Goal: Check status: Check status

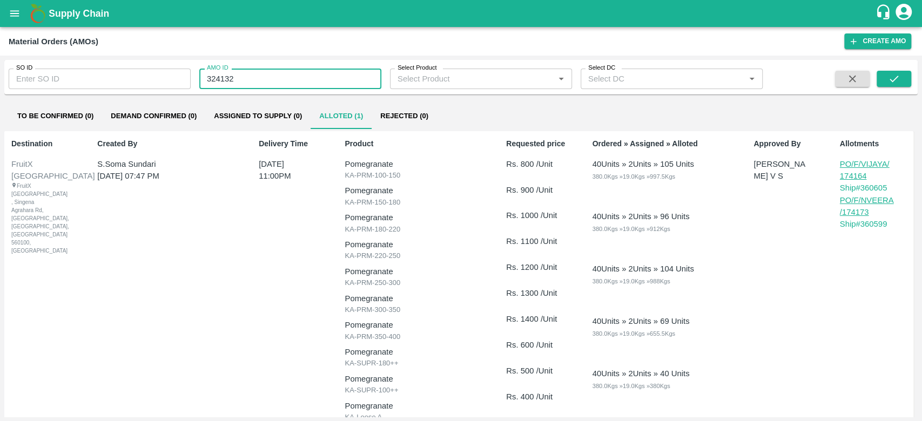
drag, startPoint x: 243, startPoint y: 76, endPoint x: 234, endPoint y: 84, distance: 11.8
drag, startPoint x: 234, startPoint y: 84, endPoint x: 247, endPoint y: 66, distance: 22.2
click at [247, 66] on div "AMO ID 324132 AMO ID" at bounding box center [286, 74] width 191 height 29
drag, startPoint x: 237, startPoint y: 83, endPoint x: 203, endPoint y: 79, distance: 33.6
click at [203, 79] on input "324132" at bounding box center [290, 79] width 182 height 21
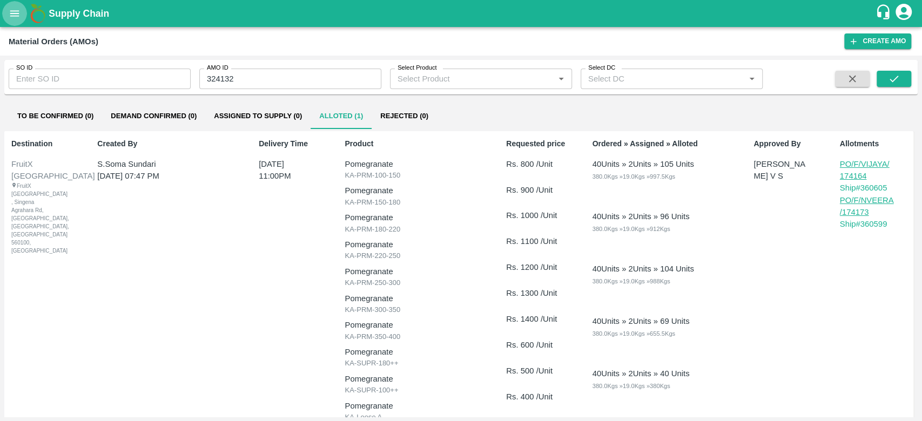
click at [3, 18] on button "open drawer" at bounding box center [14, 13] width 25 height 25
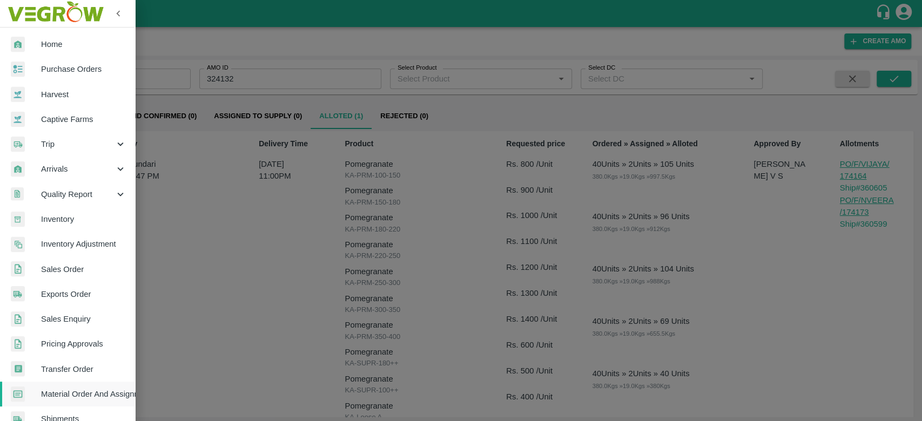
click at [86, 271] on span "Sales Order" at bounding box center [83, 270] width 85 height 12
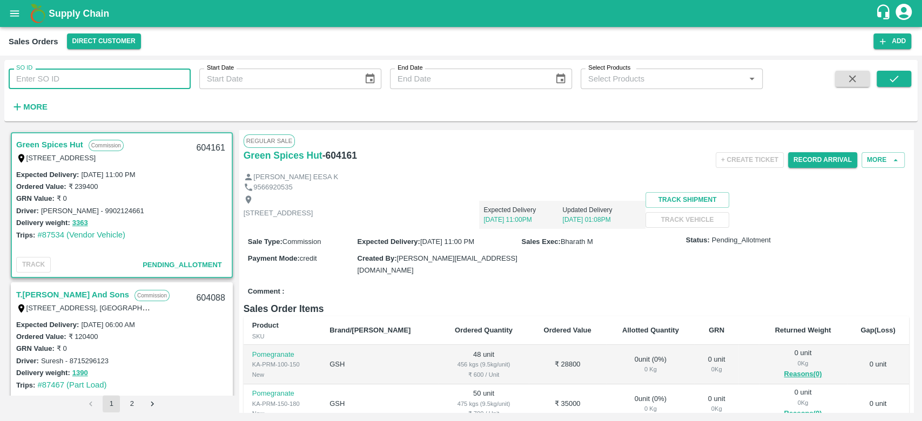
click at [108, 85] on input "SO ID" at bounding box center [100, 79] width 182 height 21
paste input "324132"
type input "324132"
click at [891, 79] on icon "submit" at bounding box center [894, 79] width 12 height 12
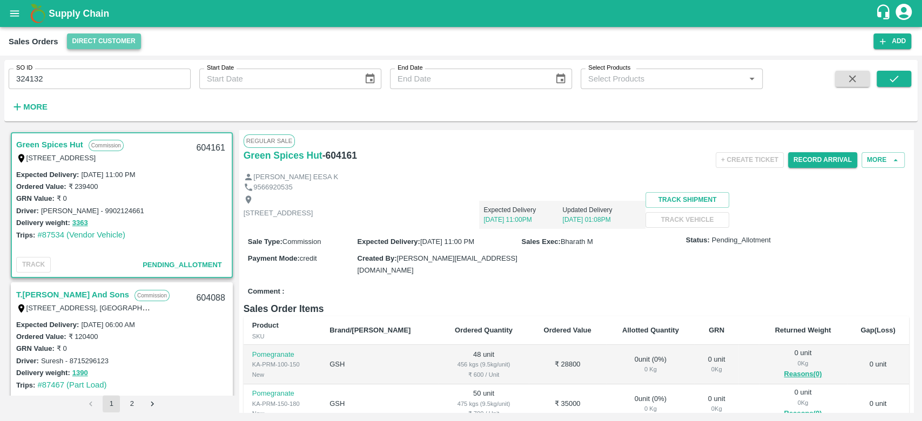
click at [95, 42] on button "Direct Customer" at bounding box center [104, 41] width 74 height 16
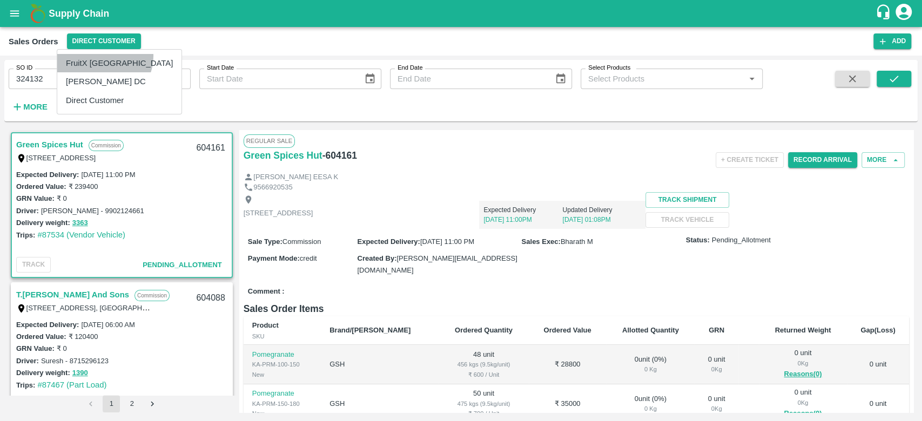
click at [102, 56] on li "FruitX [GEOGRAPHIC_DATA]" at bounding box center [119, 63] width 124 height 18
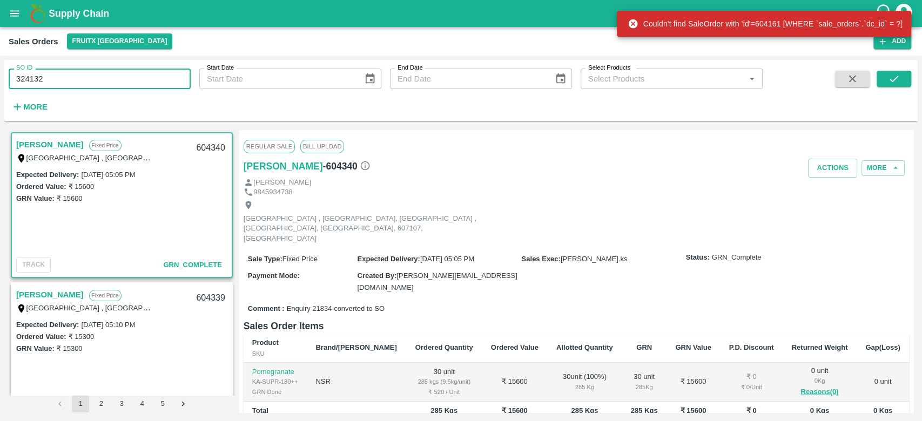
click at [64, 74] on input "324132" at bounding box center [100, 79] width 182 height 21
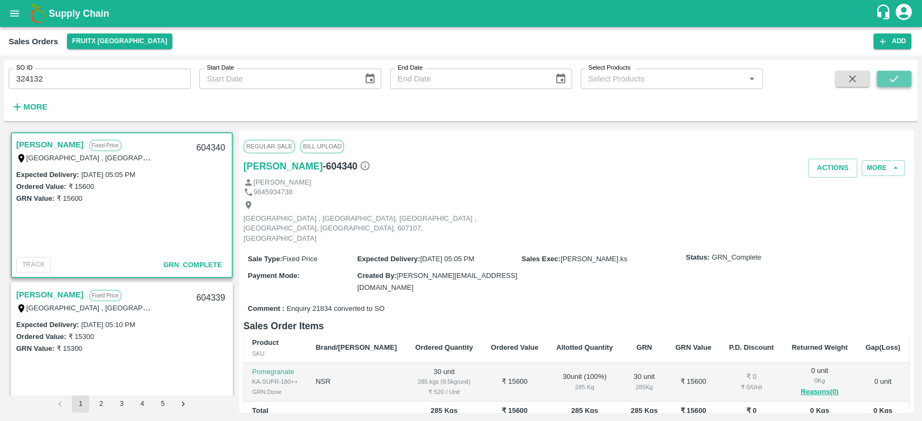
click at [896, 78] on icon "submit" at bounding box center [894, 79] width 9 height 6
click at [31, 99] on button "More" at bounding box center [30, 107] width 42 height 18
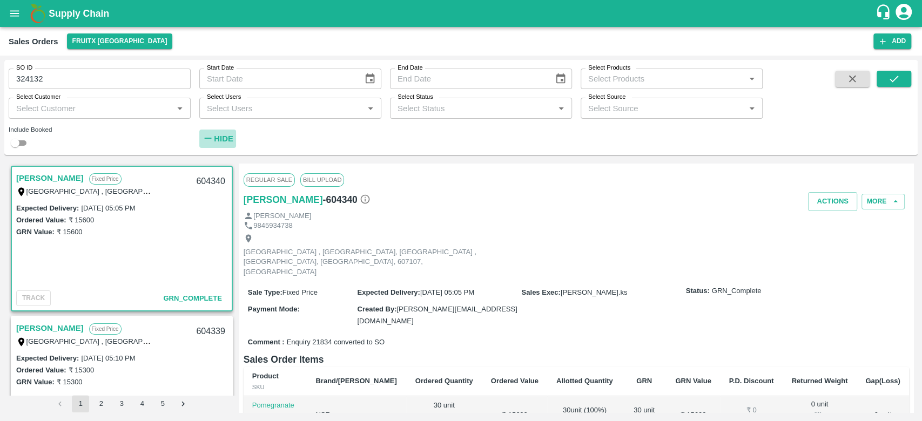
click at [219, 130] on button "Hide" at bounding box center [217, 139] width 37 height 18
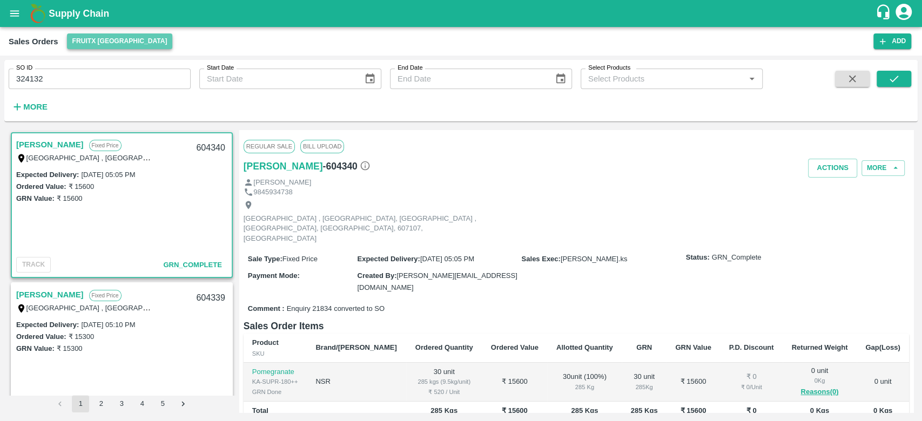
click at [137, 33] on button "FruitX [GEOGRAPHIC_DATA]" at bounding box center [120, 41] width 106 height 16
click at [243, 119] on div at bounding box center [461, 210] width 922 height 421
